Goal: Task Accomplishment & Management: Manage account settings

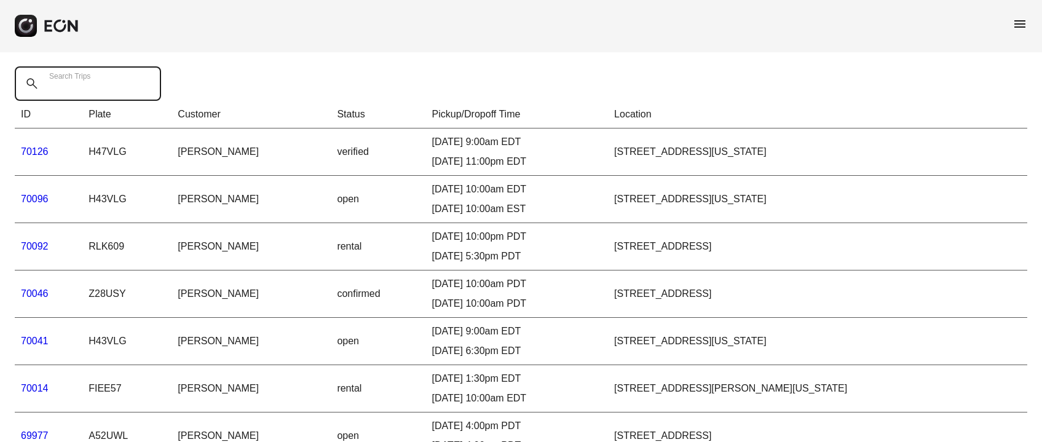
click at [93, 93] on Trips "Search Trips" at bounding box center [88, 83] width 146 height 34
paste Trips "*****"
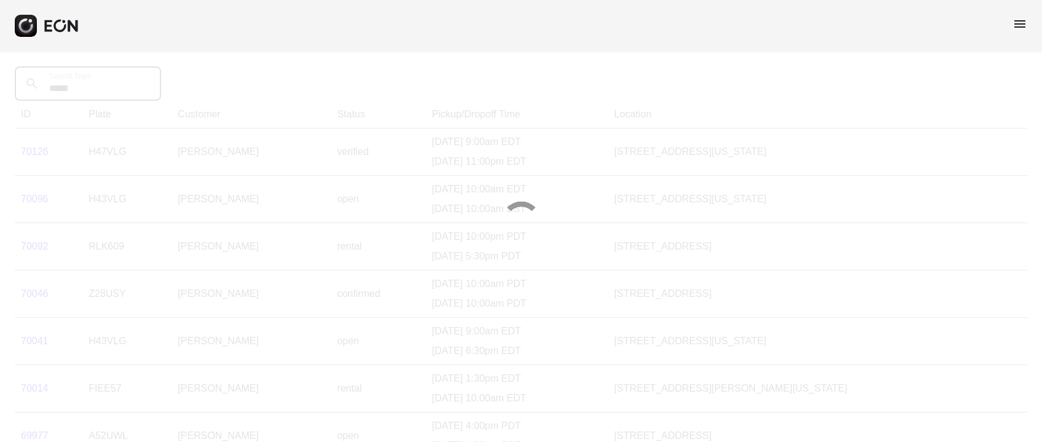
type Trips "*****"
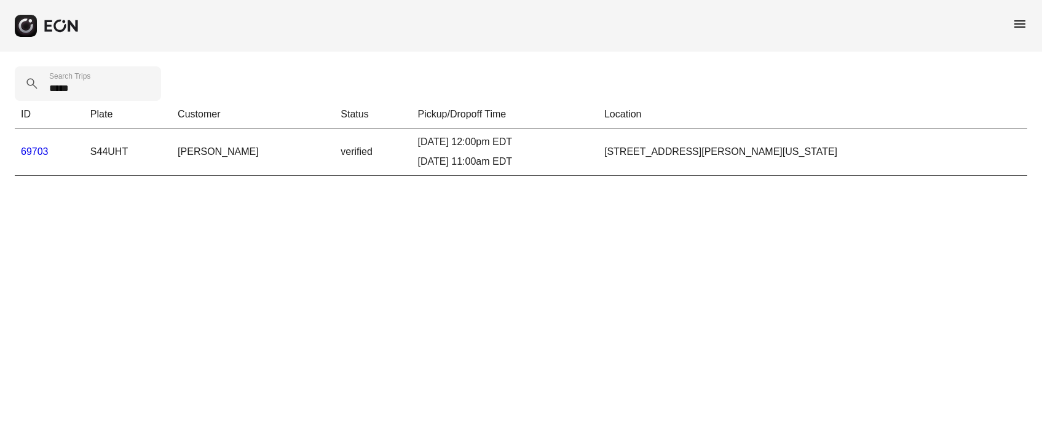
click at [28, 151] on link "69703" at bounding box center [35, 151] width 28 height 10
